Goal: Answer question/provide support: Answer question/provide support

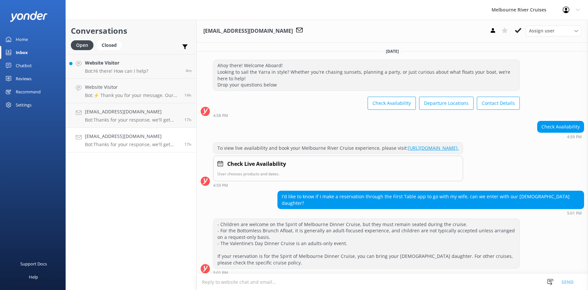
scroll to position [141, 0]
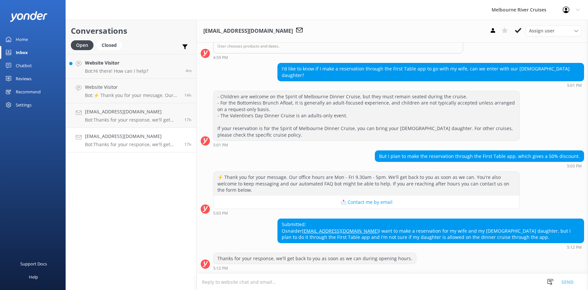
click at [102, 138] on h4 "[EMAIL_ADDRESS][DOMAIN_NAME]" at bounding box center [132, 136] width 95 height 7
click at [104, 139] on h4 "[EMAIL_ADDRESS][DOMAIN_NAME]" at bounding box center [132, 136] width 95 height 7
click at [105, 114] on h4 "[EMAIL_ADDRESS][DOMAIN_NAME]" at bounding box center [132, 111] width 95 height 7
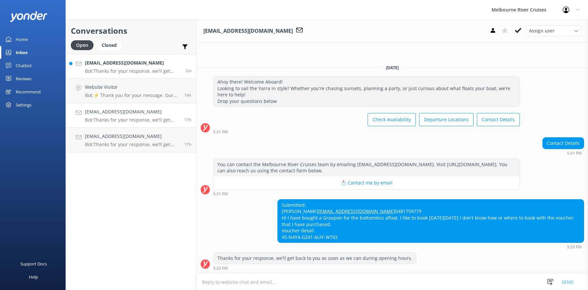
click at [96, 69] on p "Bot: Thanks for your response, we'll get back to you as soon as we can during o…" at bounding box center [133, 71] width 96 height 6
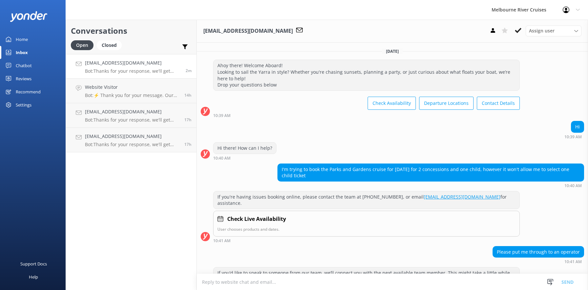
scroll to position [115, 0]
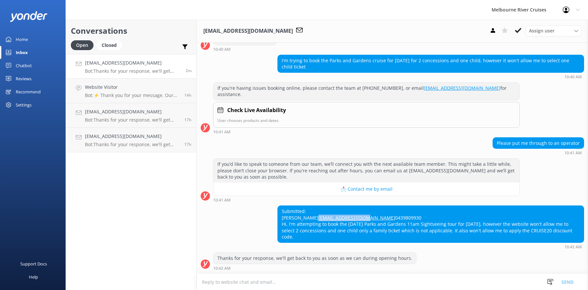
drag, startPoint x: 333, startPoint y: 212, endPoint x: 280, endPoint y: 212, distance: 53.2
click at [280, 212] on div "Submitted: [PERSON_NAME] [PERSON_NAME][EMAIL_ADDRESS][DOMAIN_NAME] 0439809930 H…" at bounding box center [431, 224] width 306 height 37
copy link "[EMAIL_ADDRESS][DOMAIN_NAME]"
drag, startPoint x: 279, startPoint y: 206, endPoint x: 295, endPoint y: 206, distance: 15.8
click at [295, 206] on div "Submitted: [PERSON_NAME] [PERSON_NAME][EMAIL_ADDRESS][DOMAIN_NAME] 0439809930 H…" at bounding box center [431, 224] width 306 height 37
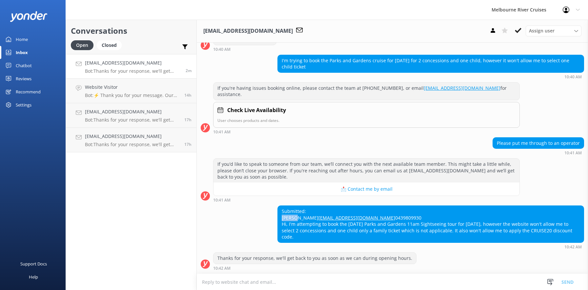
copy div "Lauren"
click at [113, 65] on h4 "[EMAIL_ADDRESS][DOMAIN_NAME]" at bounding box center [133, 62] width 96 height 7
click at [577, 28] on div "Assign user" at bounding box center [554, 30] width 53 height 7
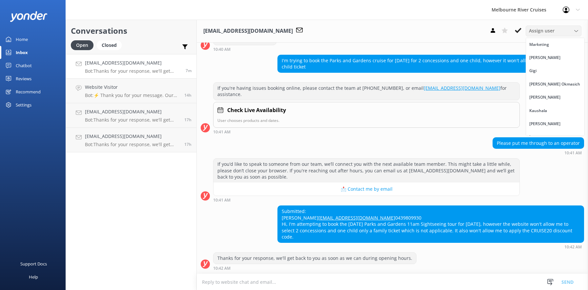
scroll to position [8, 0]
click at [534, 131] on div "Inna" at bounding box center [534, 129] width 9 height 7
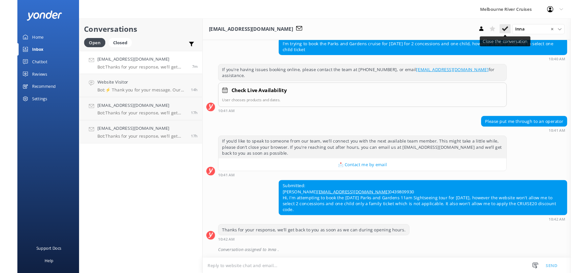
scroll to position [130, 0]
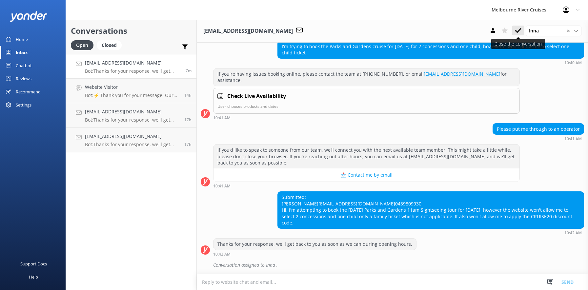
click at [518, 31] on icon at bounding box center [518, 30] width 7 height 7
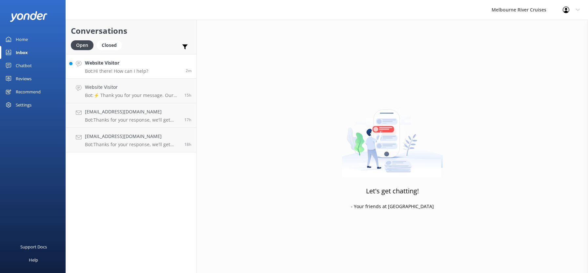
click at [107, 69] on p "Bot: Hi there! How can I help?" at bounding box center [116, 71] width 63 height 6
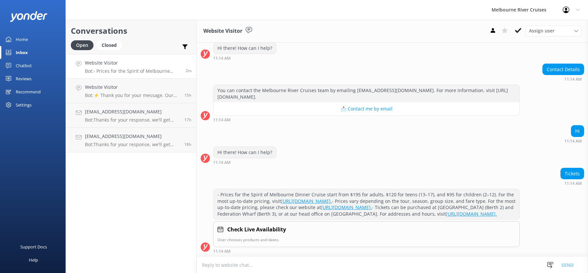
scroll to position [113, 0]
click at [107, 88] on h4 "Website Visitor" at bounding box center [132, 87] width 95 height 7
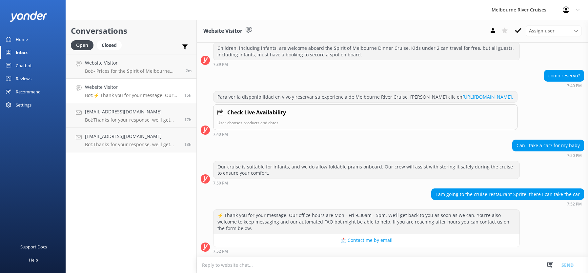
scroll to position [107, 0]
click at [106, 68] on p "Bot: - Prices for the Spirit of Melbourne Dinner Cruise start from $195 for adu…" at bounding box center [133, 71] width 96 height 6
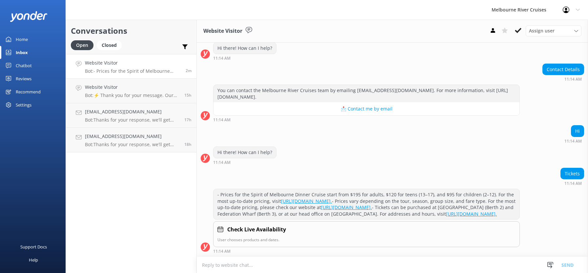
scroll to position [113, 0]
click at [115, 118] on p "Bot: Thanks for your response, we'll get back to you as soon as we can during o…" at bounding box center [132, 120] width 95 height 6
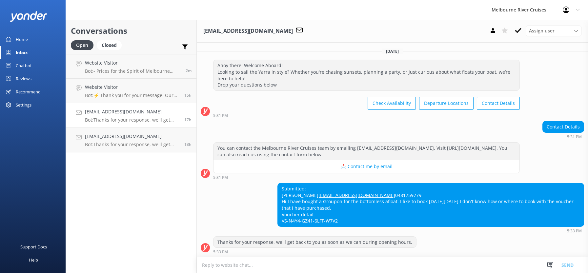
scroll to position [13, 0]
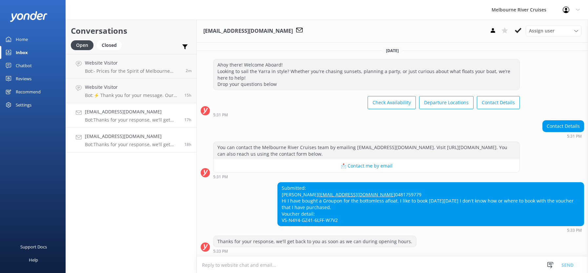
click at [117, 142] on p "Bot: Thanks for your response, we'll get back to you as soon as we can during o…" at bounding box center [132, 145] width 95 height 6
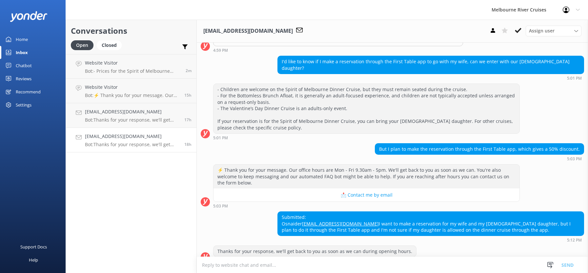
scroll to position [158, 0]
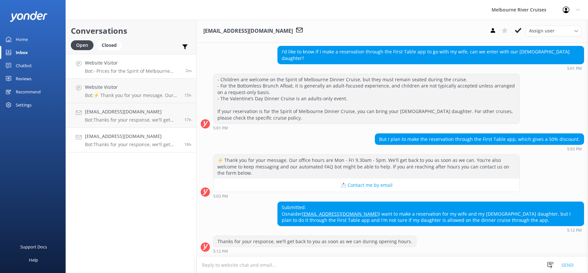
click at [94, 61] on h4 "Website Visitor" at bounding box center [133, 62] width 96 height 7
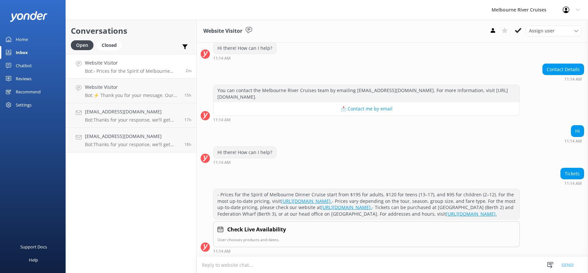
scroll to position [113, 0]
